Goal: Check status: Check status

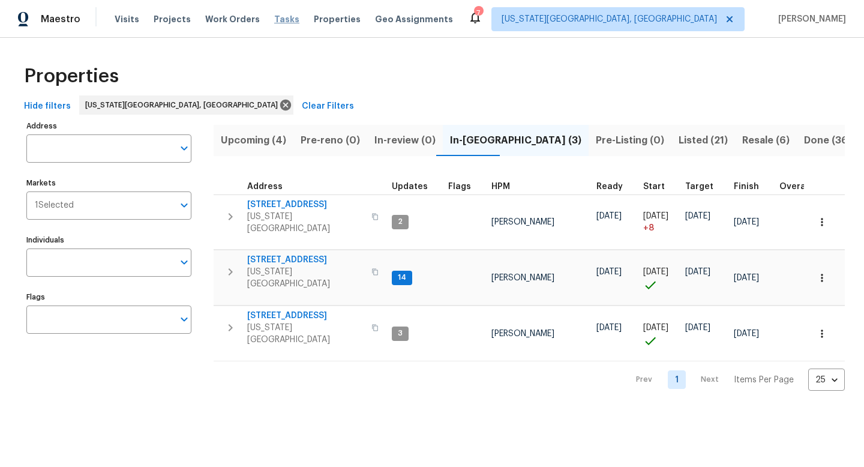
click at [274, 22] on span "Tasks" at bounding box center [286, 19] width 25 height 8
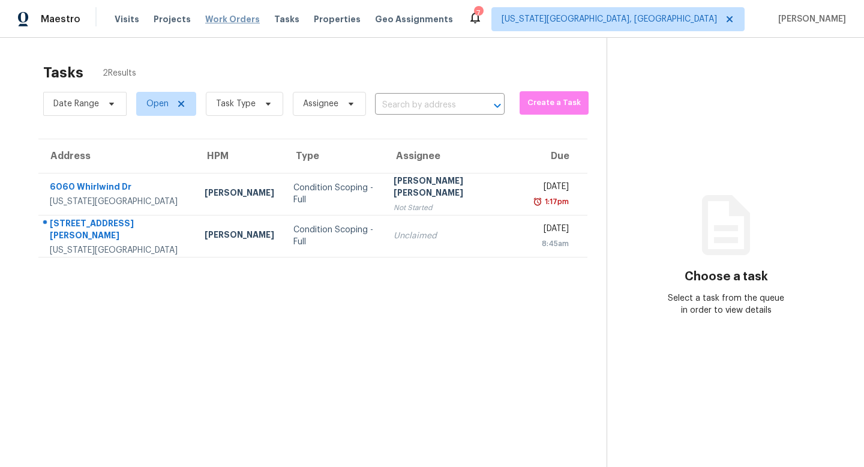
click at [217, 24] on span "Work Orders" at bounding box center [232, 19] width 55 height 12
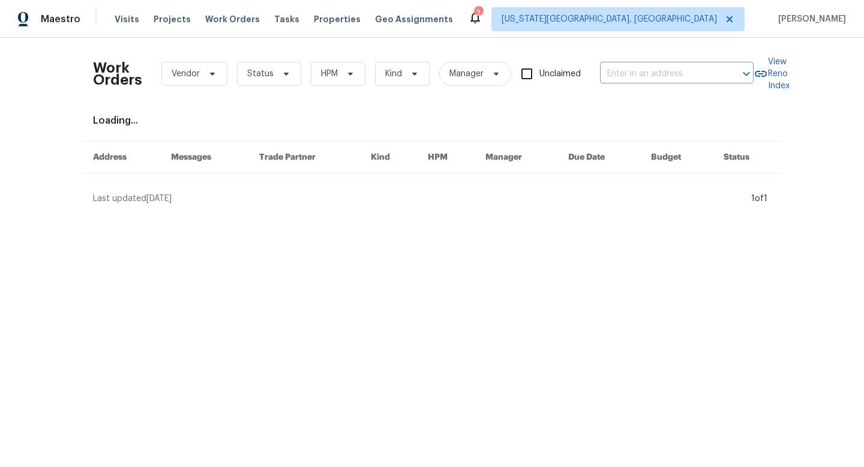
click at [301, 77] on div "Work Orders Vendor Status HPM Kind Manager Unclaimed ​" at bounding box center [423, 73] width 661 height 53
click at [294, 76] on span "Status" at bounding box center [269, 74] width 64 height 24
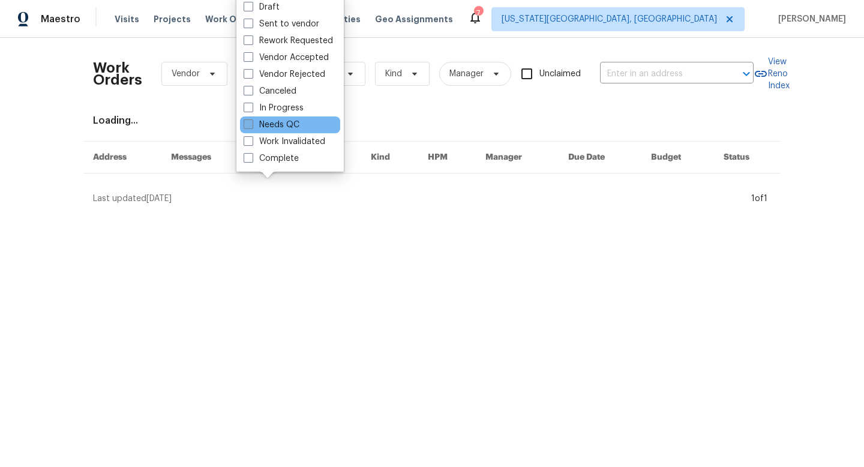
click at [269, 121] on label "Needs QC" at bounding box center [272, 125] width 56 height 12
click at [252, 121] on input "Needs QC" at bounding box center [248, 123] width 8 height 8
checkbox input "true"
